Goal: Task Accomplishment & Management: Complete application form

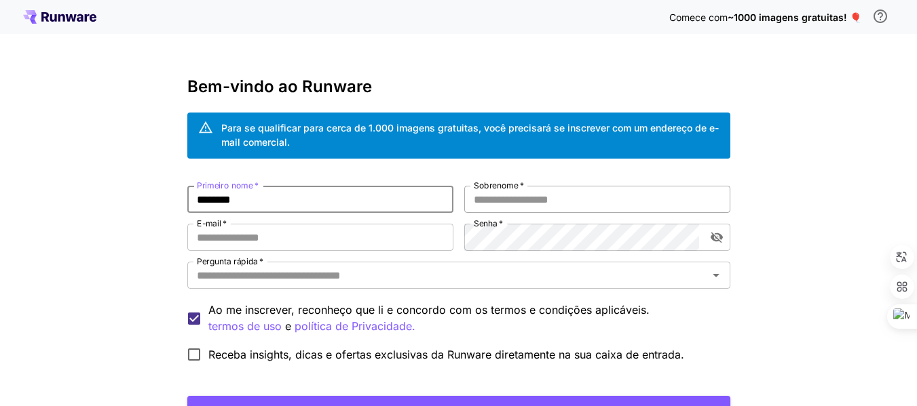
type input "********"
click at [497, 200] on input "Sobrenome   *" at bounding box center [597, 199] width 266 height 27
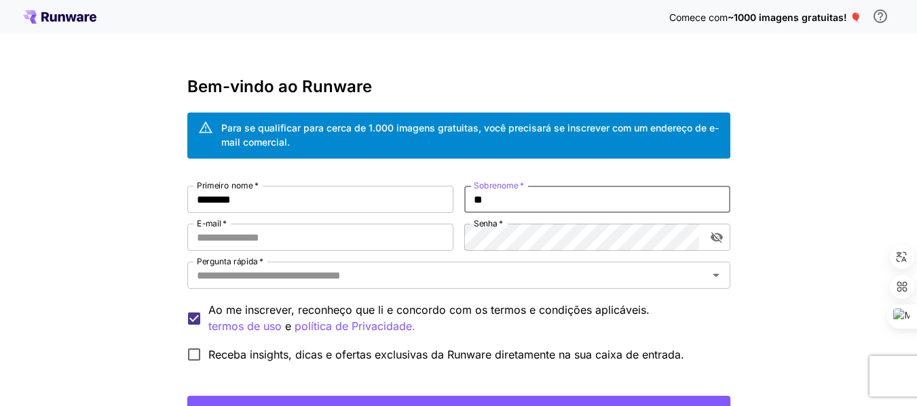
type input "*"
type input "****"
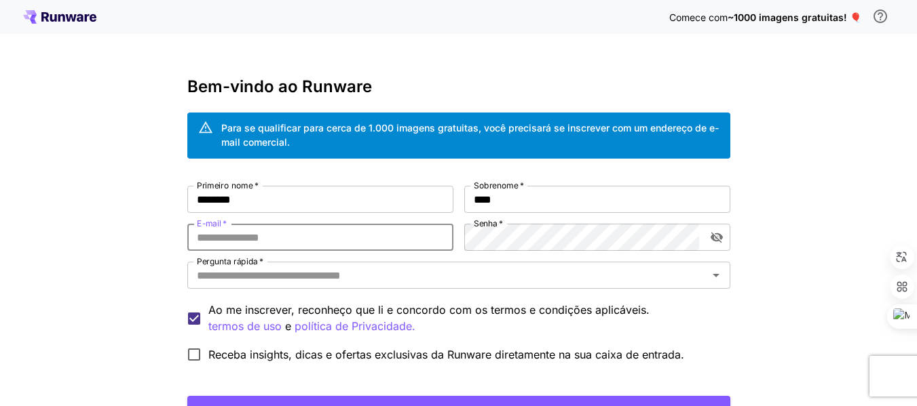
click at [284, 246] on input "E-mail   *" at bounding box center [320, 237] width 266 height 27
type input "**********"
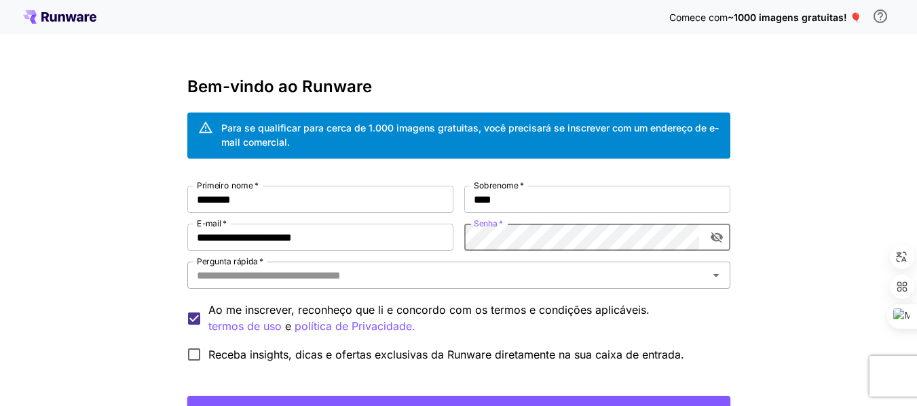
click at [276, 278] on input "Pergunta rápida   *" at bounding box center [447, 275] width 512 height 19
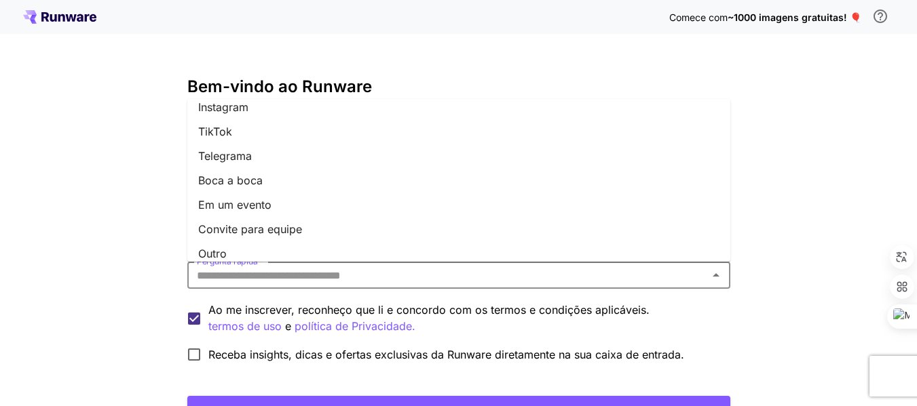
scroll to position [214, 0]
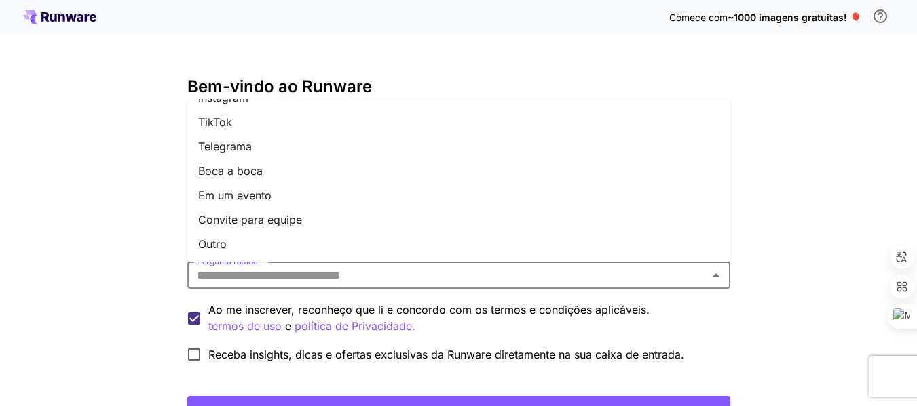
click at [225, 118] on font "TikTok" at bounding box center [215, 122] width 34 height 14
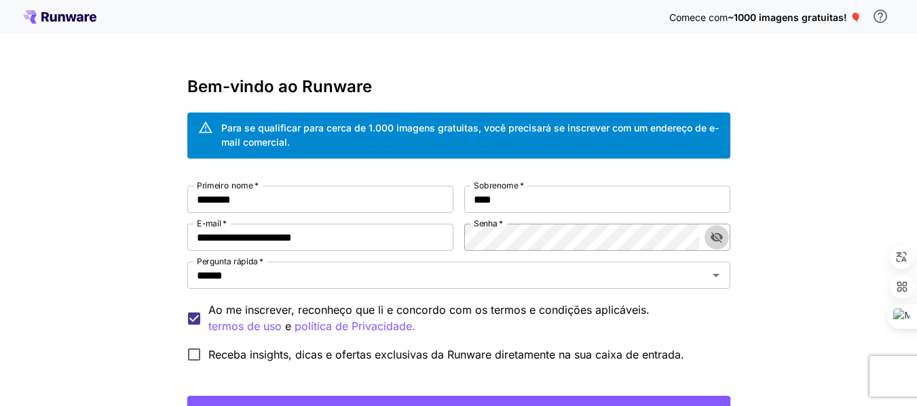
click at [720, 240] on icon "alternar a visibilidade da senha" at bounding box center [716, 238] width 12 height 11
click at [720, 240] on icon "alternar a visibilidade da senha" at bounding box center [716, 237] width 12 height 9
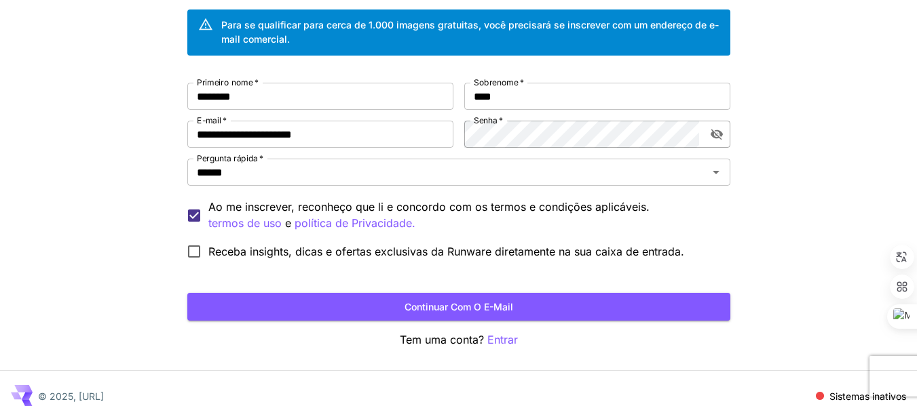
scroll to position [109, 0]
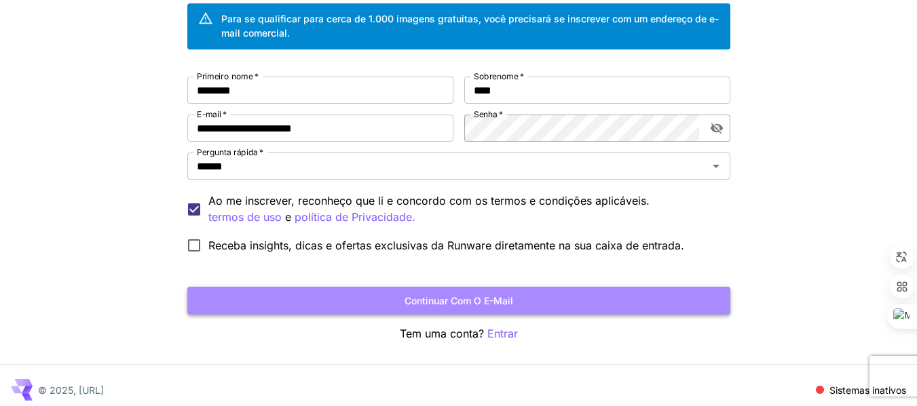
click at [453, 311] on button "Continuar com o e-mail" at bounding box center [458, 301] width 543 height 28
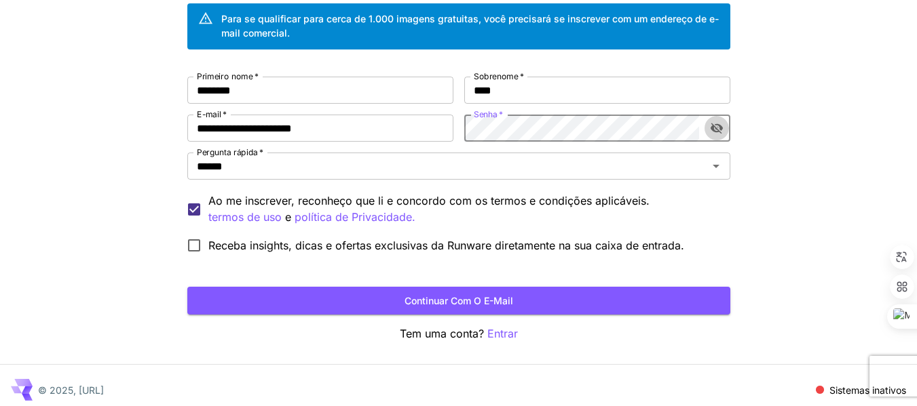
click at [713, 131] on icon "alternar a visibilidade da senha" at bounding box center [716, 128] width 12 height 11
click at [479, 305] on font "Continuar com o e-mail" at bounding box center [458, 301] width 109 height 12
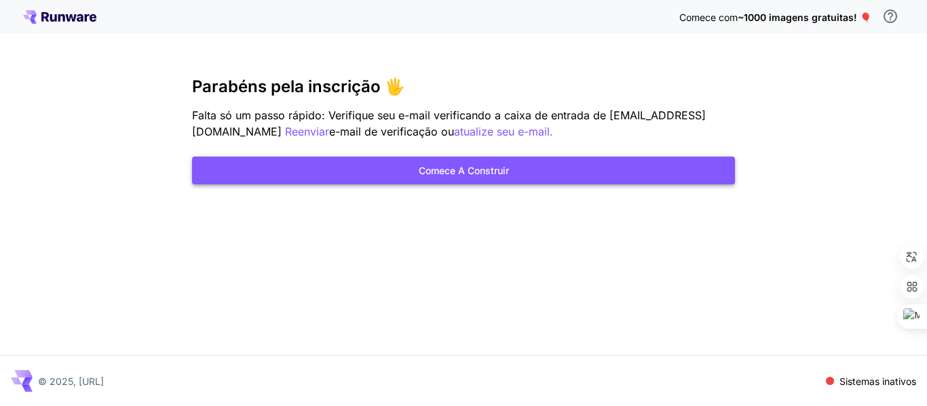
click at [468, 177] on font "Comece a construir" at bounding box center [464, 170] width 90 height 17
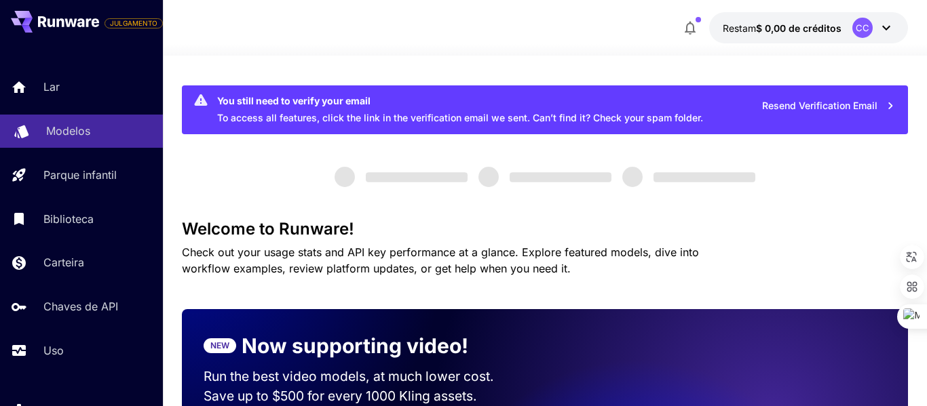
click at [49, 126] on font "Modelos" at bounding box center [68, 131] width 44 height 14
